Goal: Check status: Check status

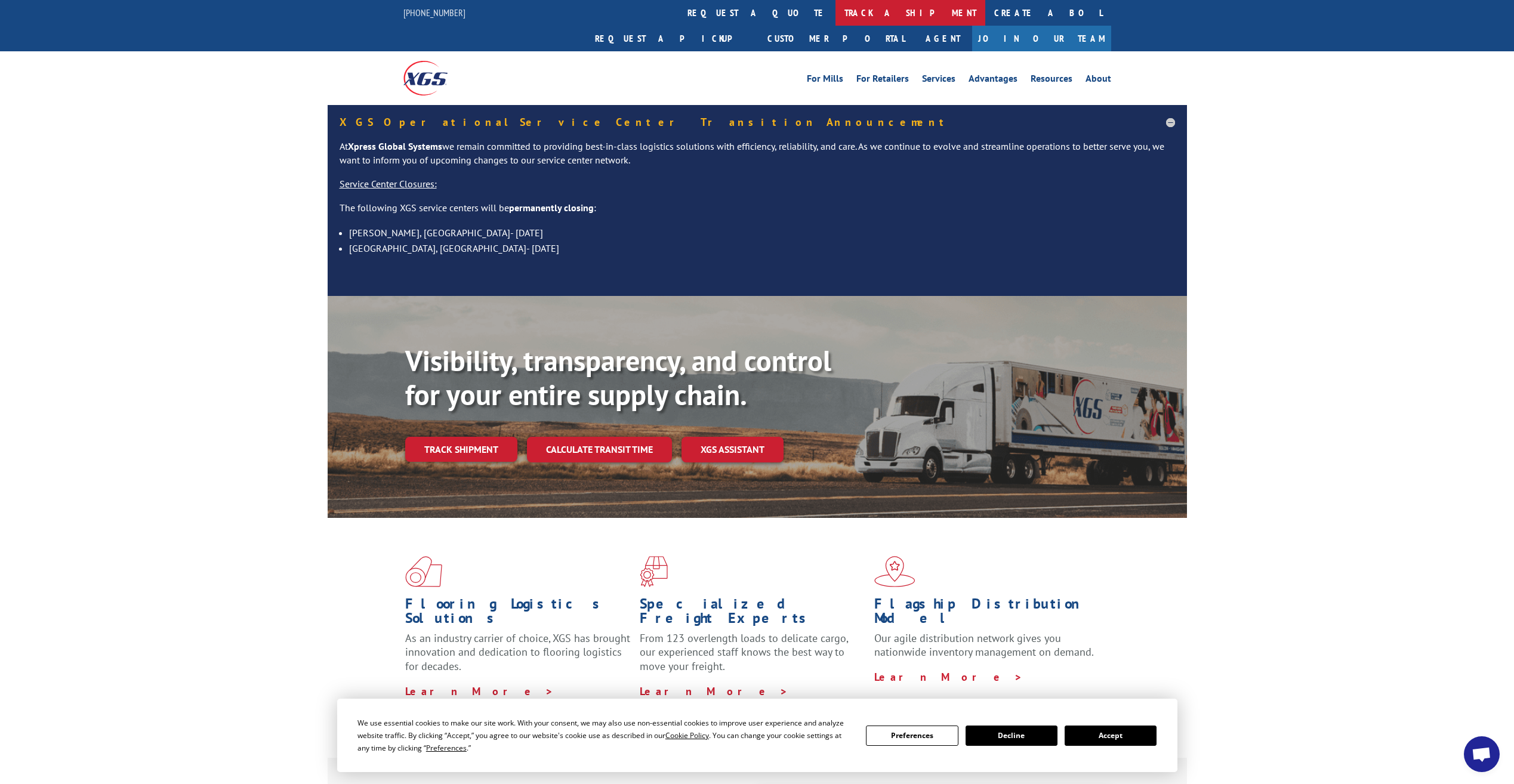
click at [836, 9] on link "track a shipment" at bounding box center [910, 13] width 150 height 26
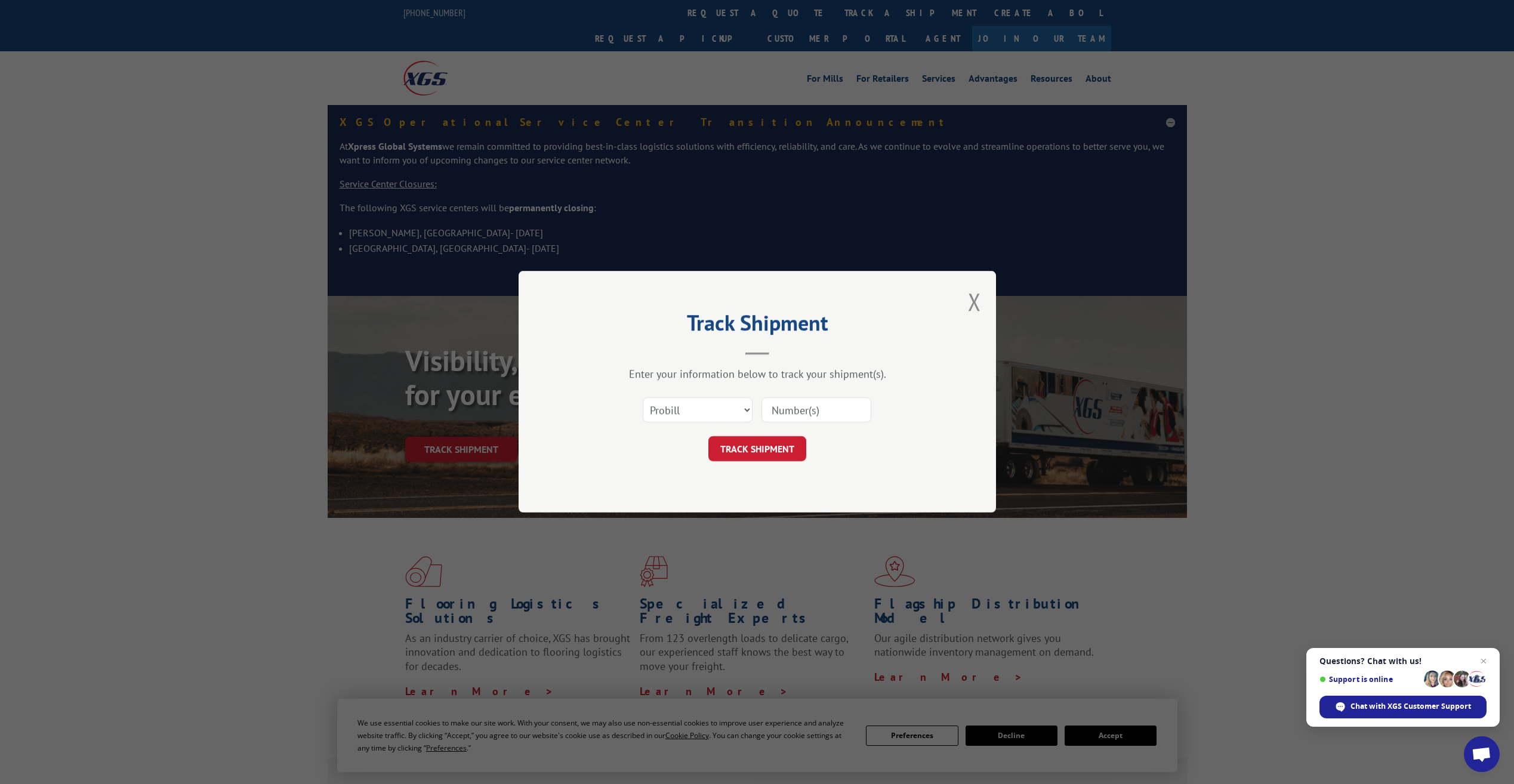
click at [787, 411] on input at bounding box center [816, 410] width 110 height 25
type input "479406355774"
click button "TRACK SHIPMENT" at bounding box center [757, 449] width 98 height 25
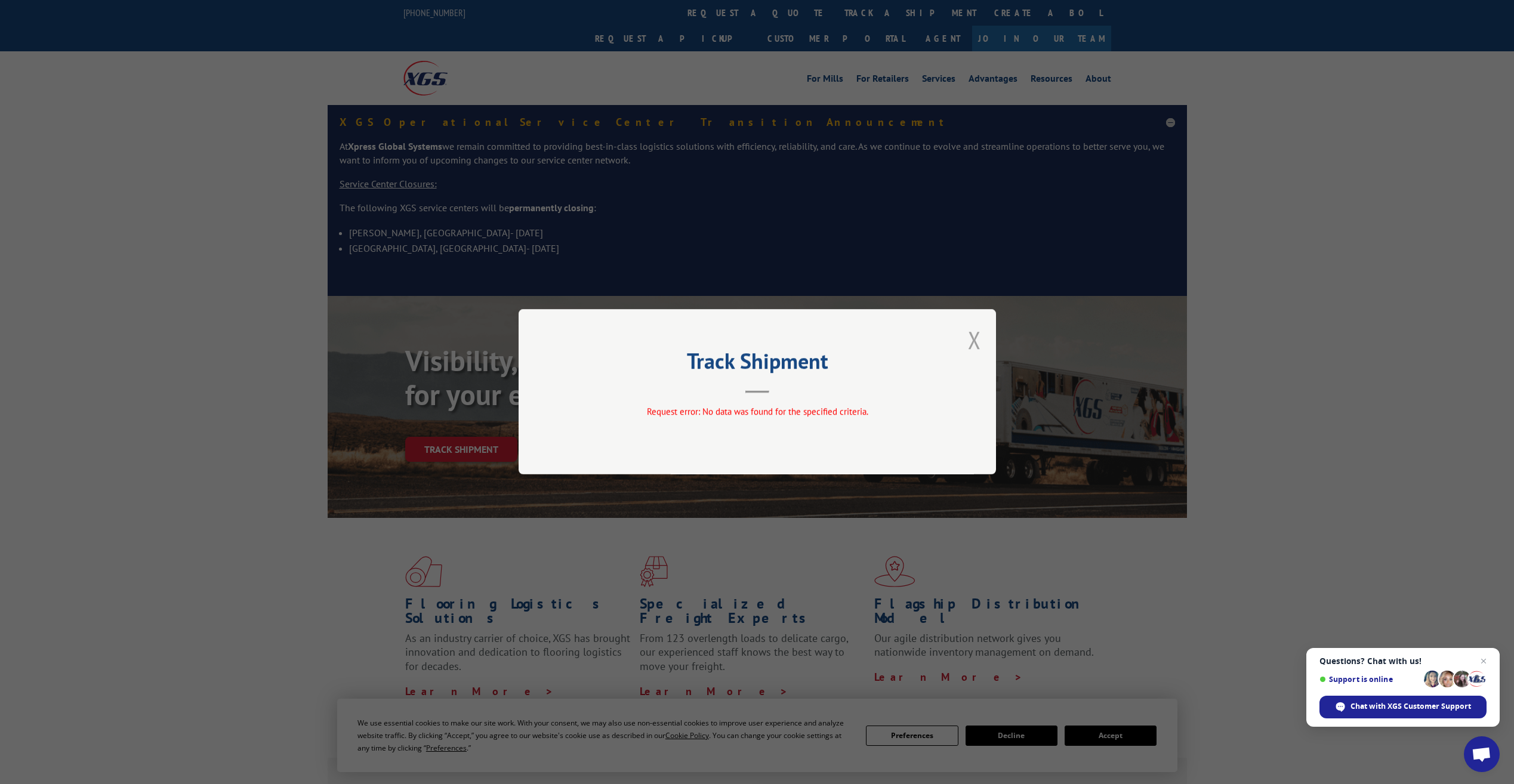
click at [973, 341] on button "Close modal" at bounding box center [975, 340] width 13 height 32
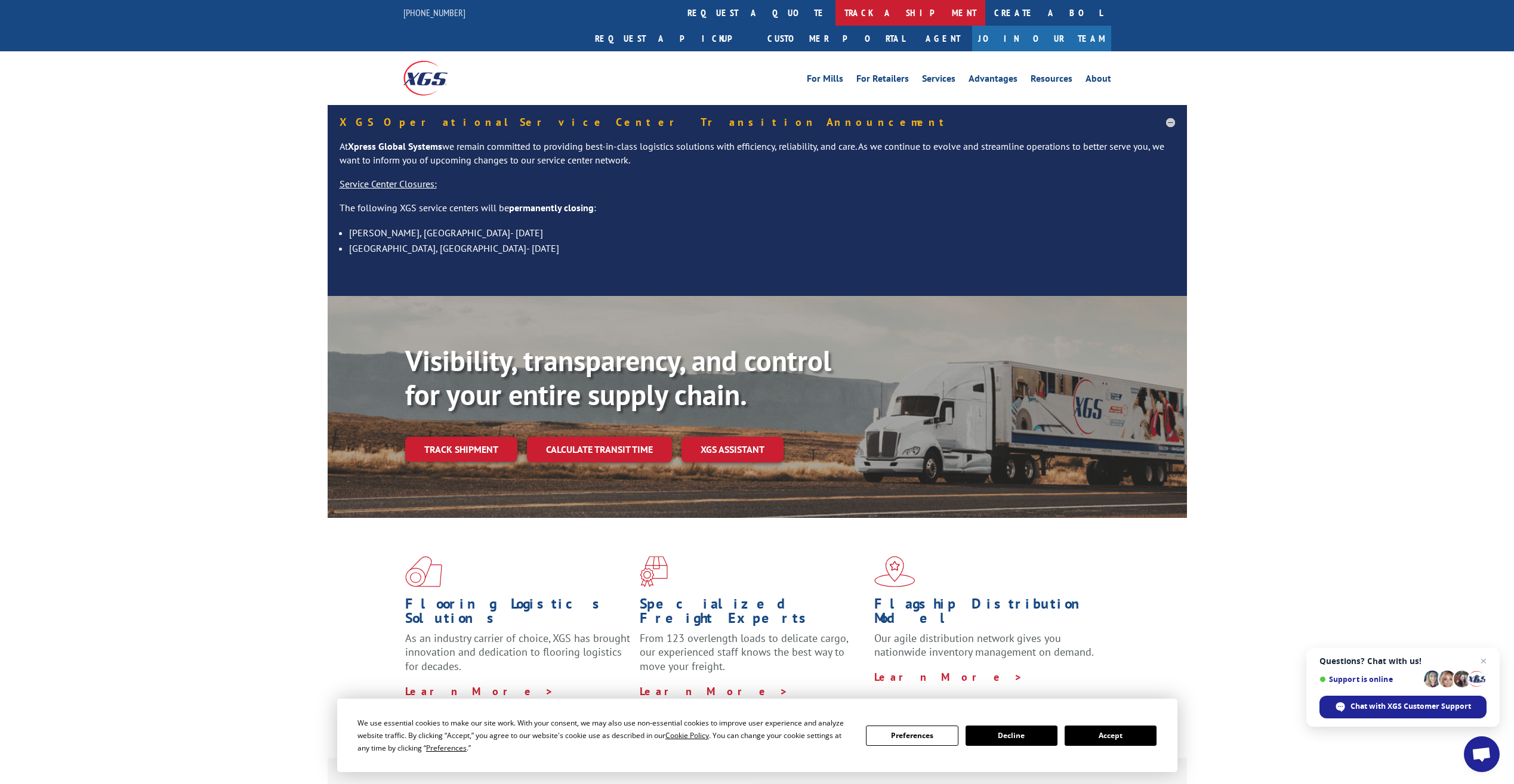
click at [836, 14] on link "track a shipment" at bounding box center [910, 13] width 150 height 26
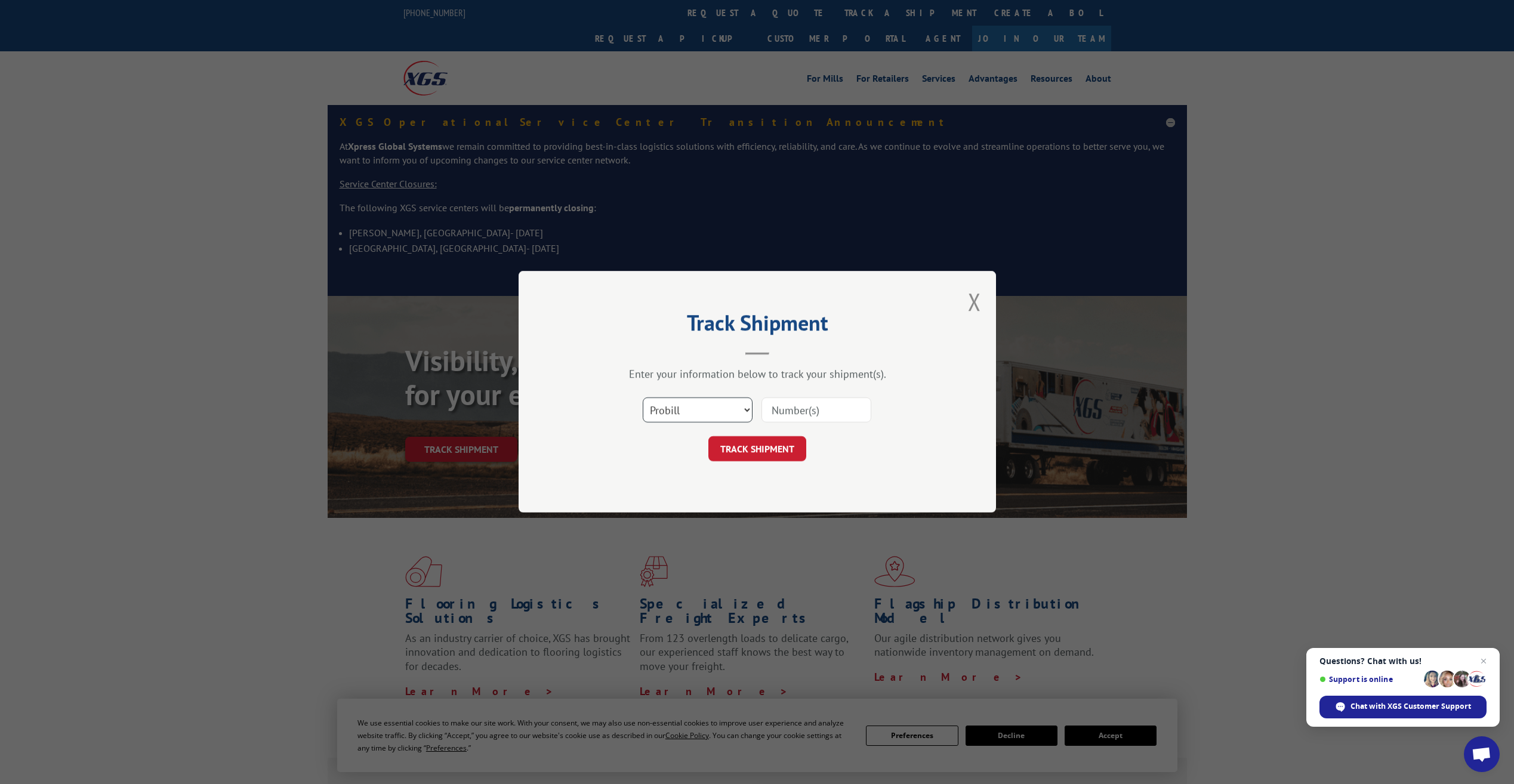
click at [746, 411] on select "Select category... Probill BOL PO" at bounding box center [698, 410] width 110 height 25
select select "bol"
click at [643, 398] on select "Select category... Probill BOL PO" at bounding box center [698, 410] width 110 height 25
click at [782, 409] on input at bounding box center [816, 410] width 110 height 25
type input "479406355774"
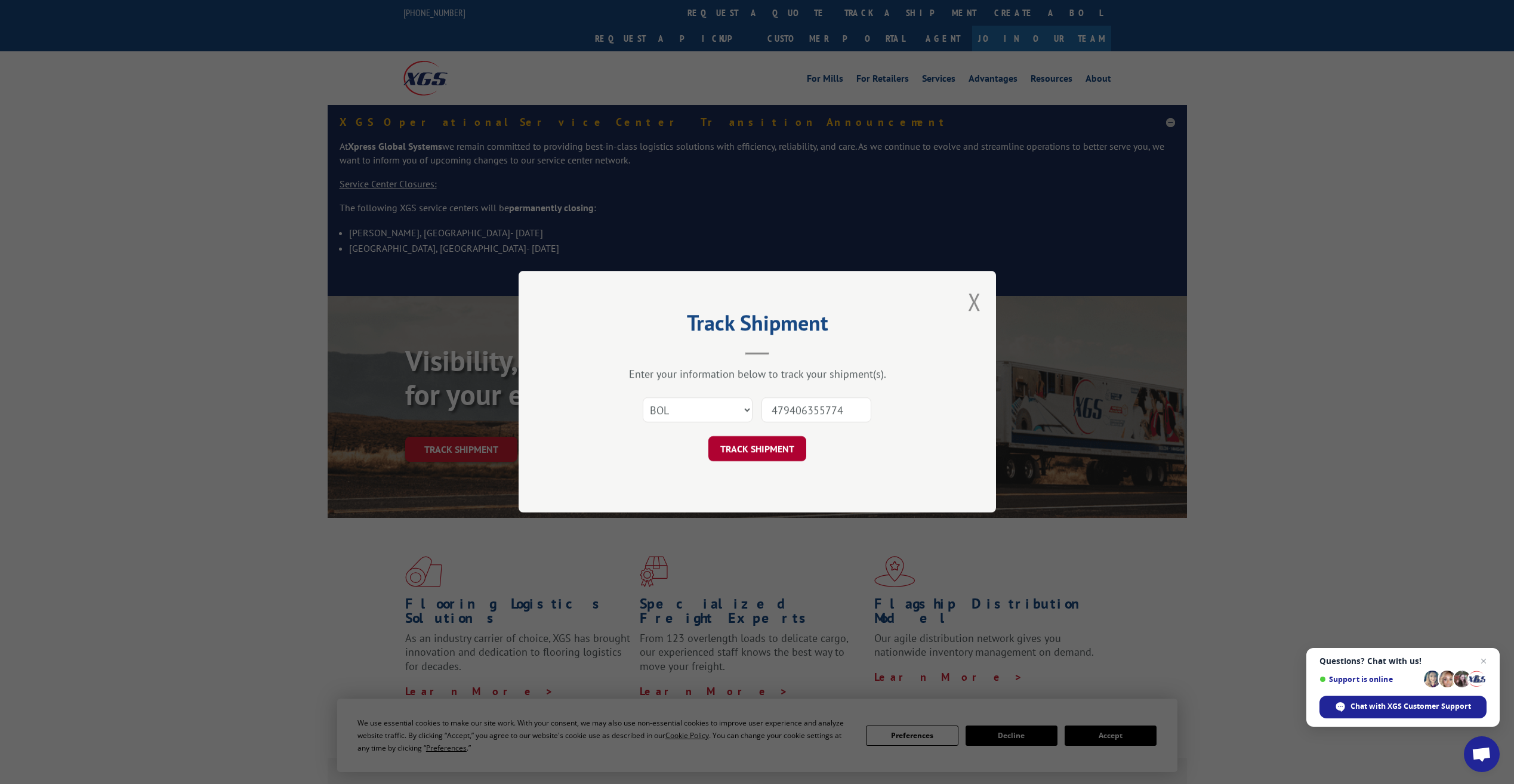
click at [776, 455] on button "TRACK SHIPMENT" at bounding box center [757, 449] width 98 height 25
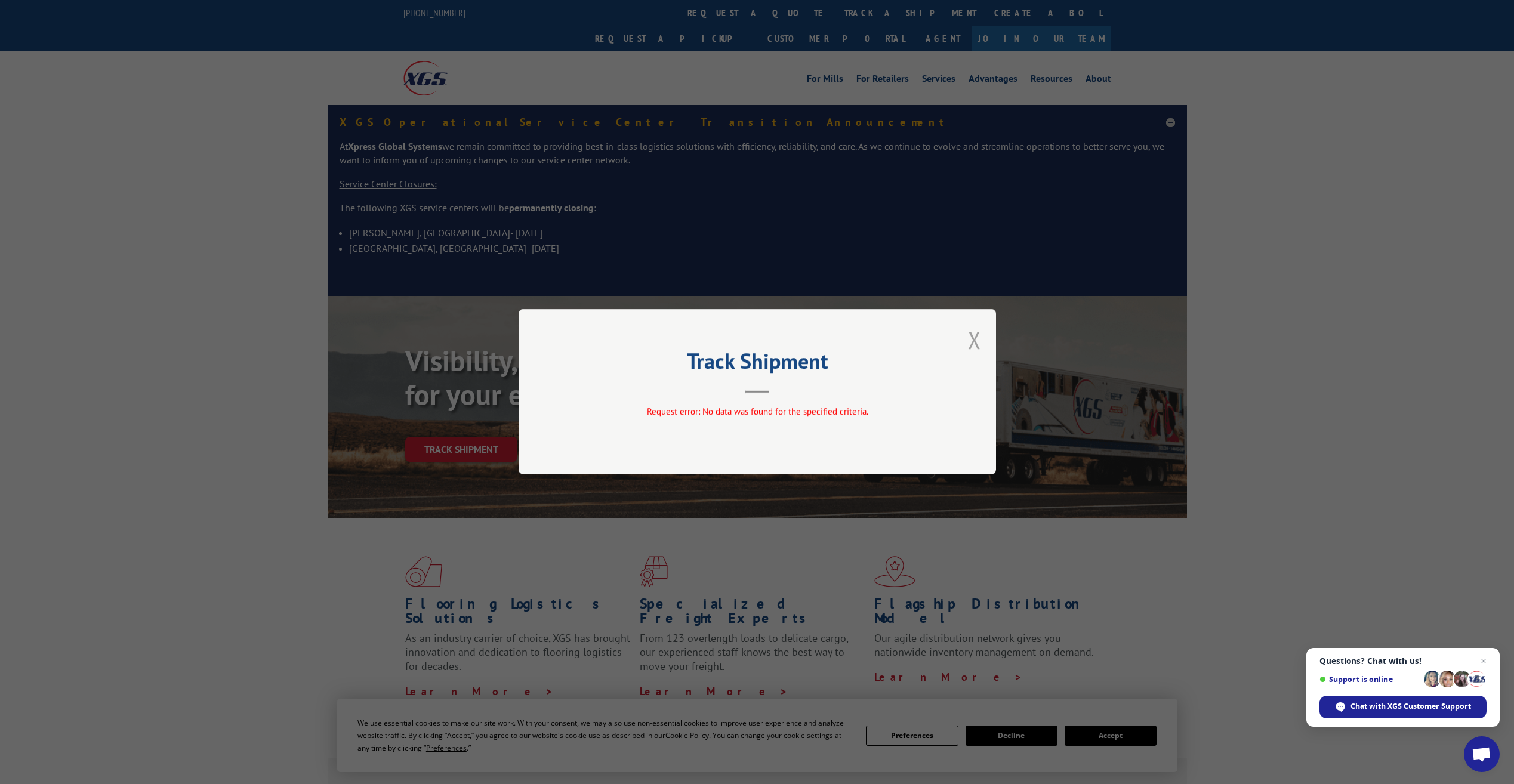
click at [977, 336] on button "Close modal" at bounding box center [975, 340] width 13 height 32
